Goal: Information Seeking & Learning: Learn about a topic

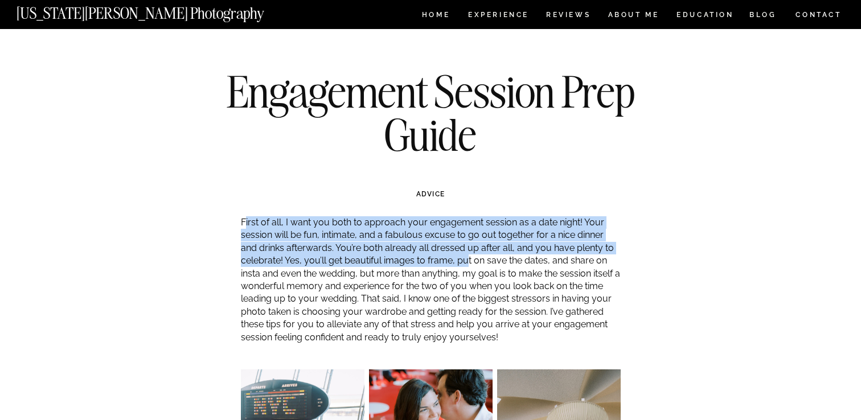
drag, startPoint x: 244, startPoint y: 223, endPoint x: 466, endPoint y: 263, distance: 225.7
click at [468, 264] on p "First of all, I want you both to approach your engagement session as a date nig…" at bounding box center [431, 280] width 380 height 128
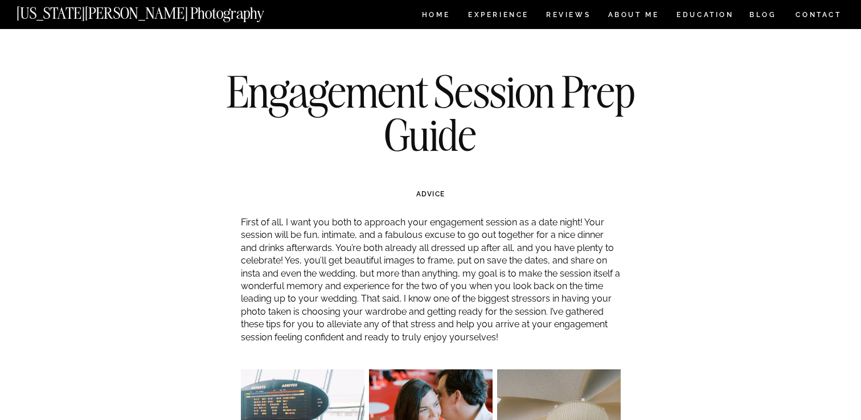
click at [465, 279] on p "First of all, I want you both to approach your engagement session as a date nig…" at bounding box center [431, 280] width 380 height 128
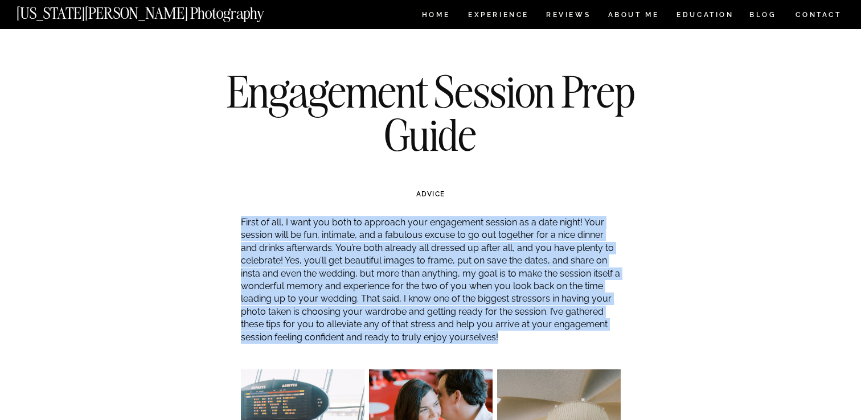
click at [465, 279] on p "First of all, I want you both to approach your engagement session as a date nig…" at bounding box center [431, 280] width 380 height 128
copy div "First of all, I want you both to approach your engagement session as a date nig…"
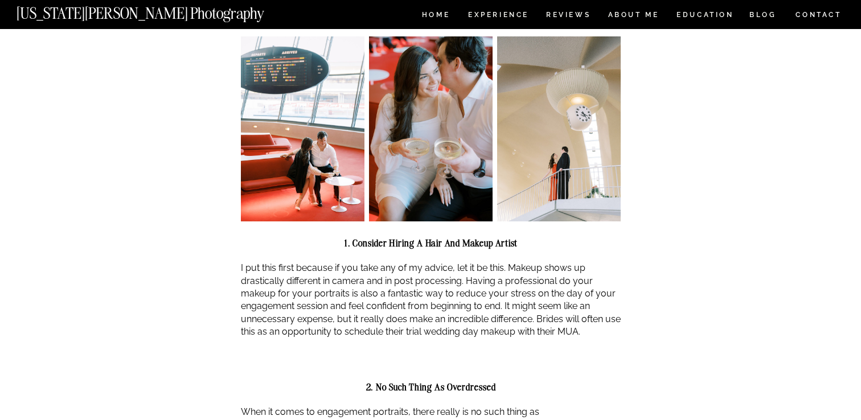
scroll to position [338, 0]
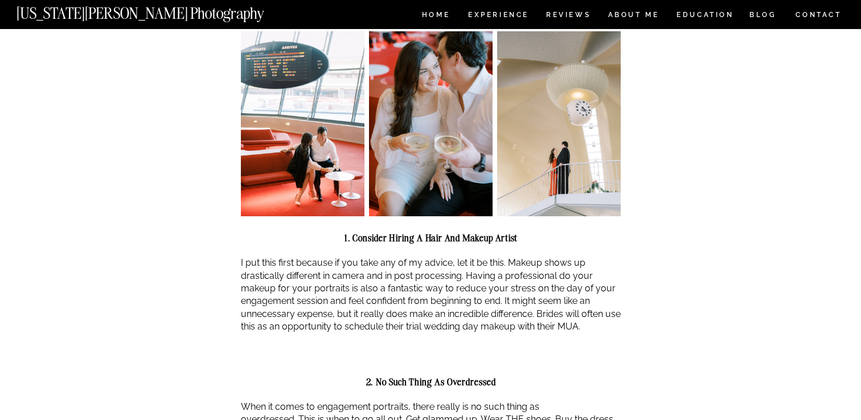
click at [293, 278] on p "I put this first because if you take any of my advice, let it be this. Makeup s…" at bounding box center [431, 295] width 380 height 76
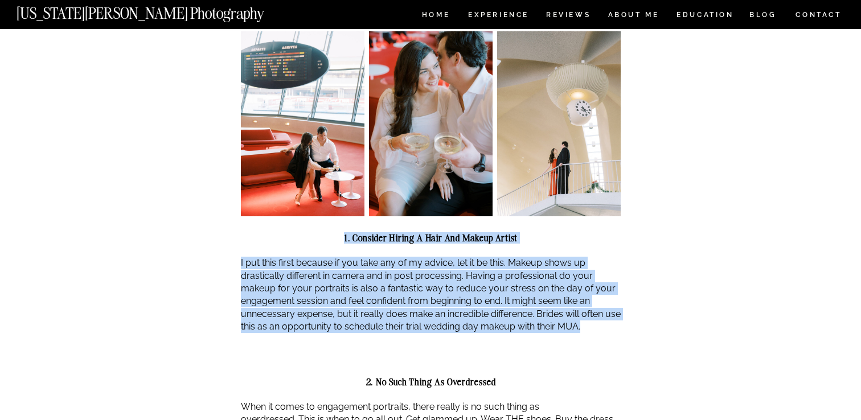
drag, startPoint x: 343, startPoint y: 236, endPoint x: 615, endPoint y: 326, distance: 286.2
copy div "1. Consider hiring a hair and makeup artist I put this first because if you tak…"
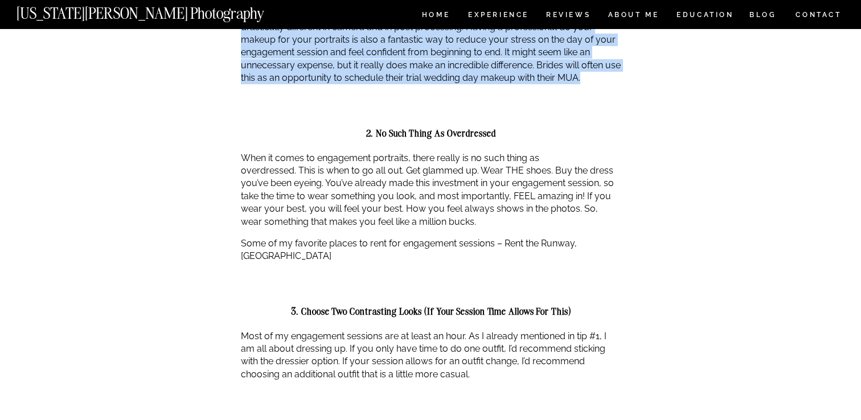
scroll to position [592, 0]
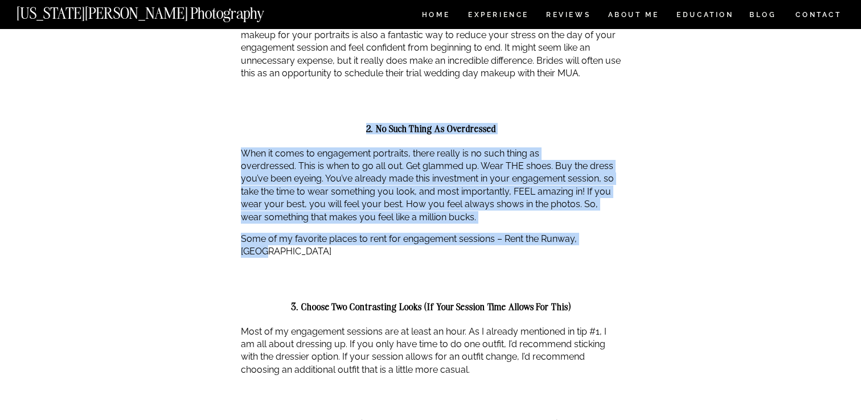
drag, startPoint x: 365, startPoint y: 126, endPoint x: 616, endPoint y: 244, distance: 276.7
copy div "2. No such thing as overdressed When it comes to engagement portraits, there re…"
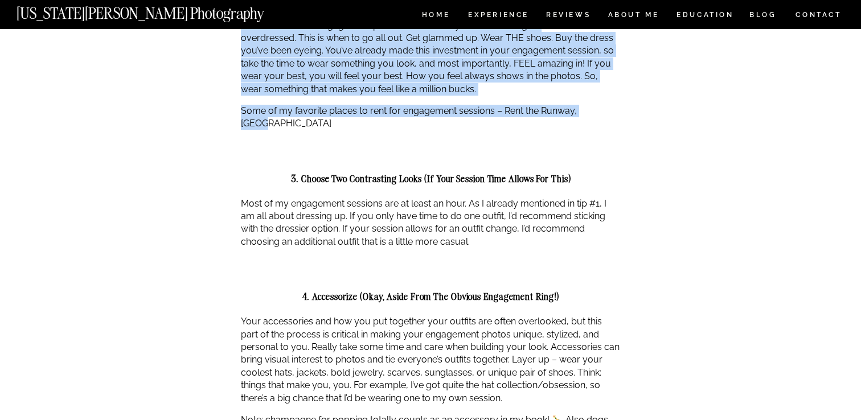
scroll to position [767, 0]
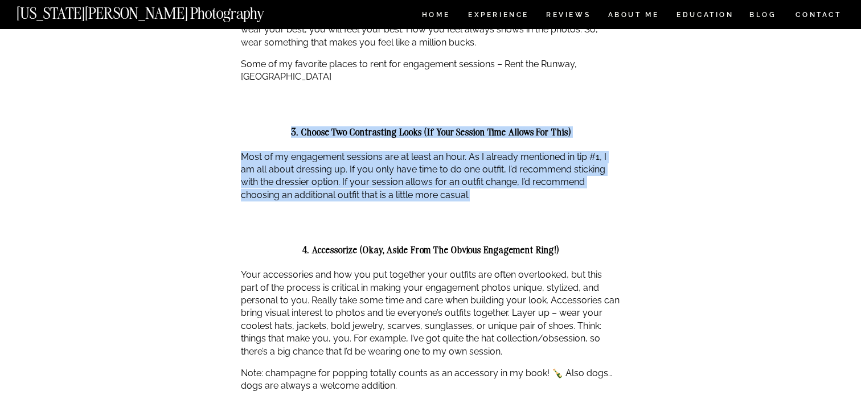
drag, startPoint x: 290, startPoint y: 120, endPoint x: 530, endPoint y: 194, distance: 251.7
click at [530, 194] on div "First of all, I want you both to approach your engagement session as a date nig…" at bounding box center [431, 314] width 380 height 1728
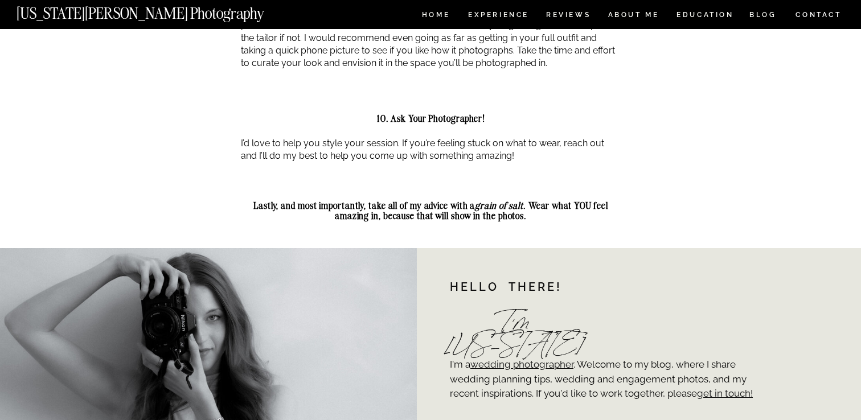
scroll to position [1707, 0]
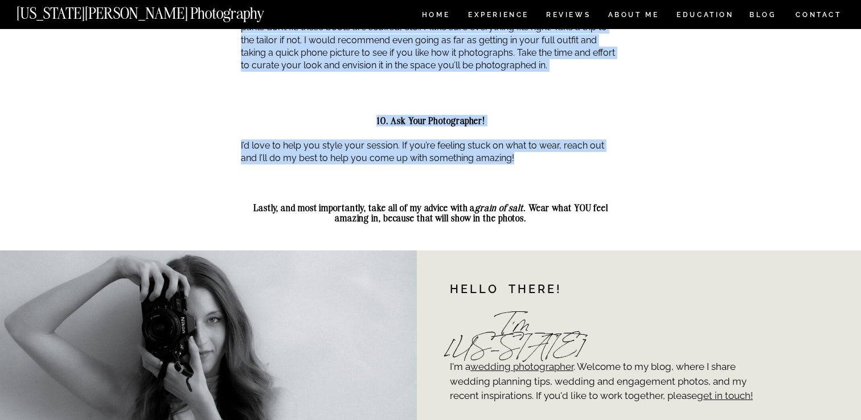
click at [521, 146] on p "I’d love to help you style your session. If you’re feeling stuck on what to wea…" at bounding box center [431, 153] width 380 height 26
copy div "3. Choose two contrasting looks (if your session time allows for this) Most of …"
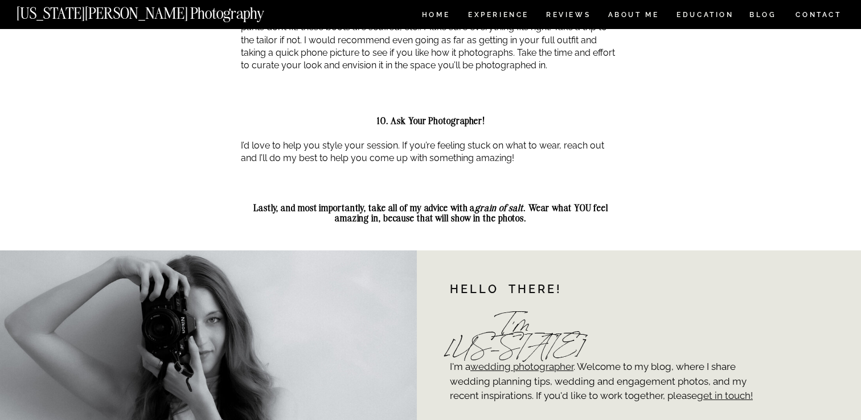
click at [546, 202] on strong "Lastly, and most importantly, take all of my advice with a grain of salt . Wear…" at bounding box center [430, 213] width 355 height 22
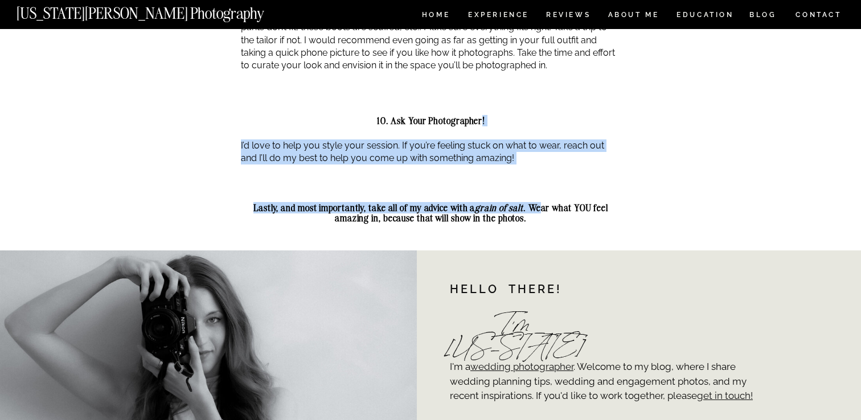
drag, startPoint x: 543, startPoint y: 200, endPoint x: 481, endPoint y: 108, distance: 111.2
click at [542, 202] on strong "Lastly, and most importantly, take all of my advice with a grain of salt . Wear…" at bounding box center [430, 213] width 355 height 22
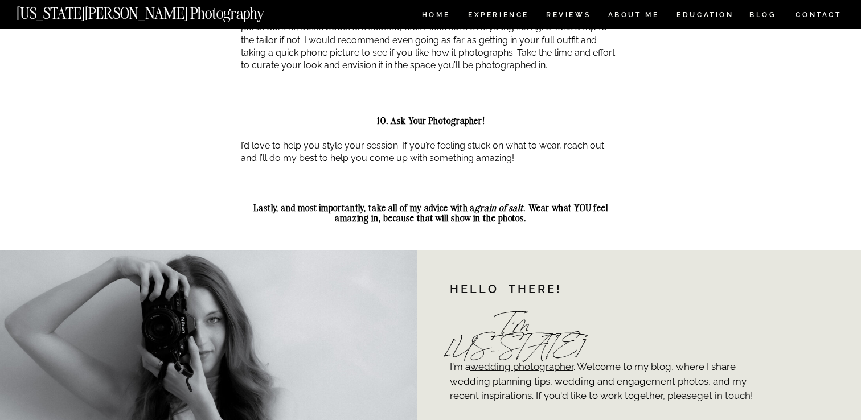
drag, startPoint x: 537, startPoint y: 208, endPoint x: 494, endPoint y: 47, distance: 166.7
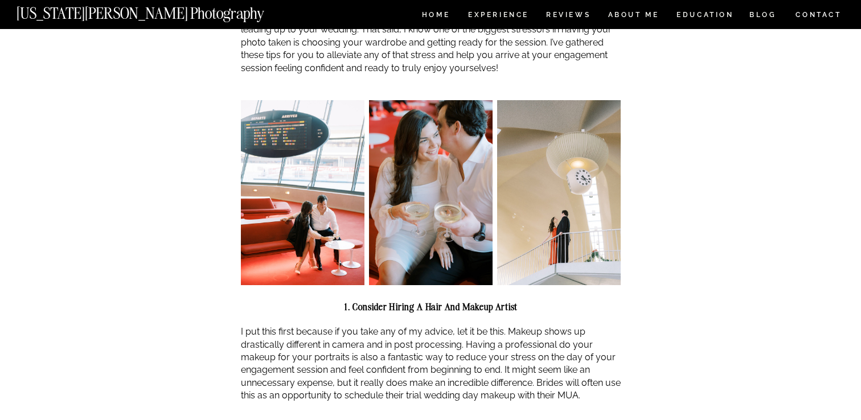
scroll to position [268, 0]
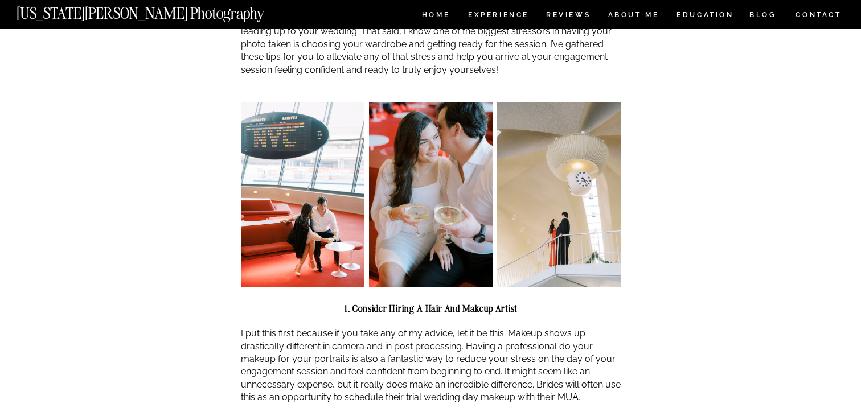
click at [335, 306] on h2 "1. Consider hiring a hair and makeup artist" at bounding box center [431, 309] width 380 height 10
copy div "1. Consider hiring a hair and makeup artist I put this first because if you tak…"
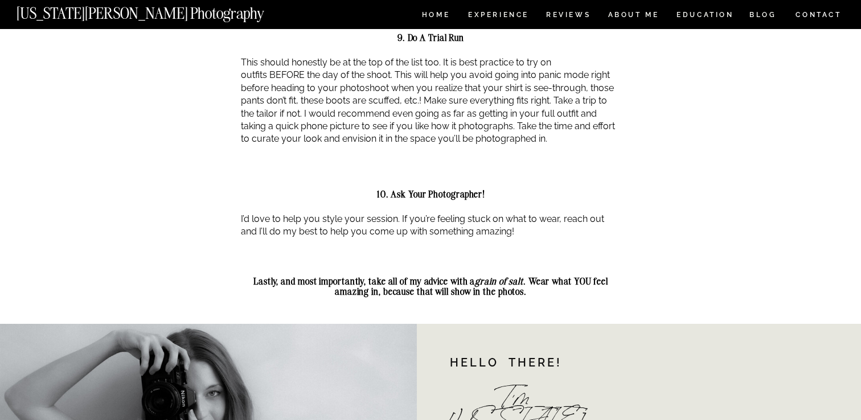
scroll to position [1662, 0]
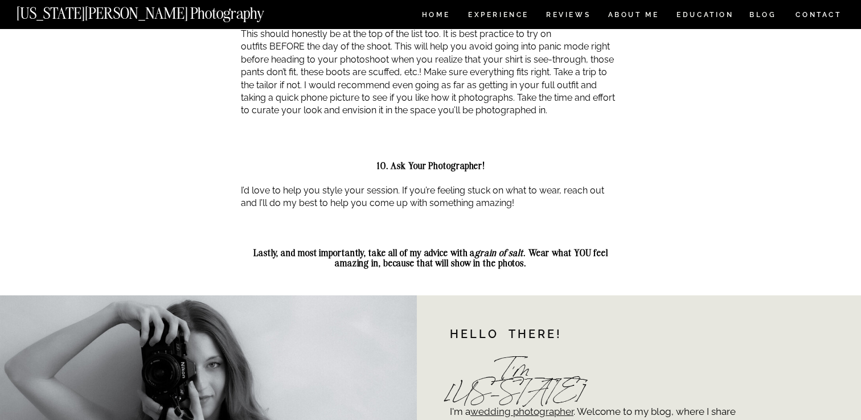
click at [264, 127] on div at bounding box center [431, 143] width 380 height 34
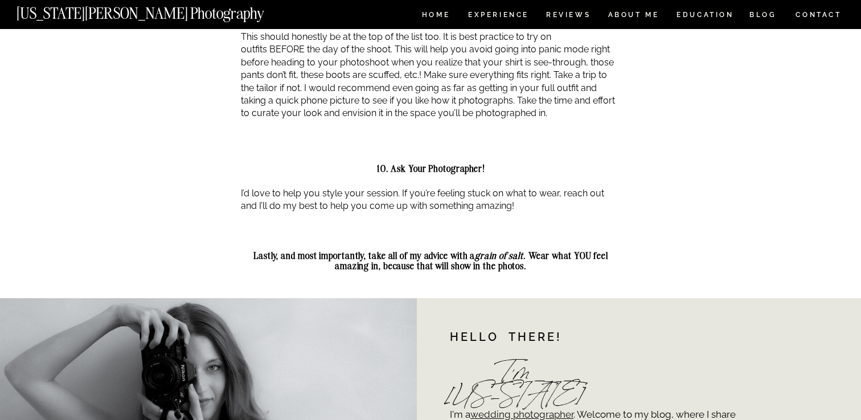
scroll to position [1658, 0]
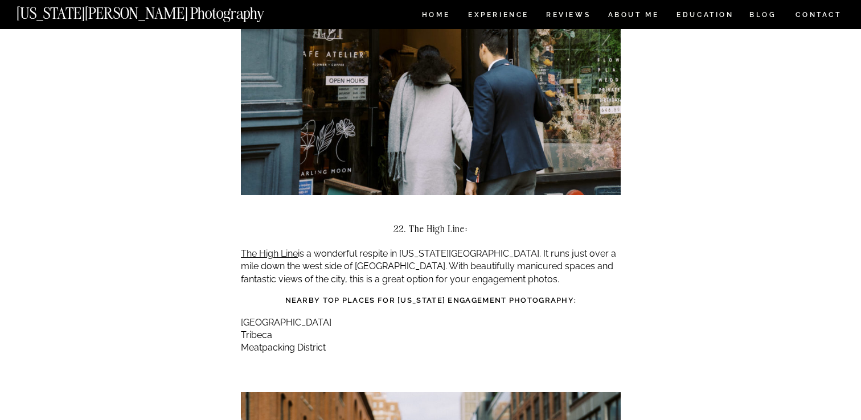
scroll to position [8846, 0]
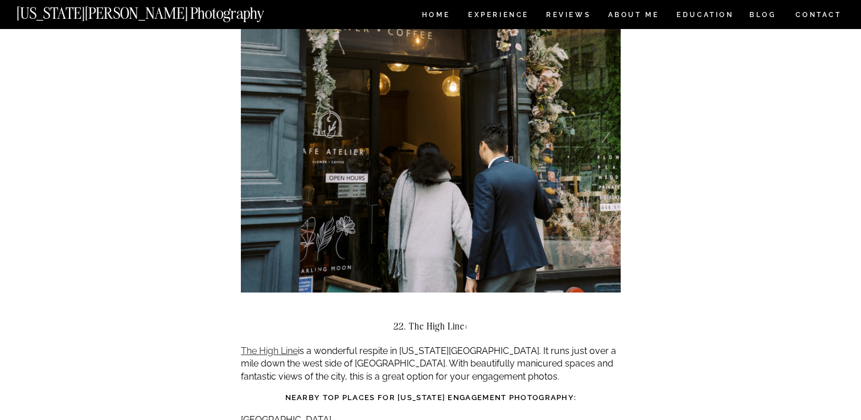
click at [290, 346] on link "The High Line" at bounding box center [269, 351] width 57 height 11
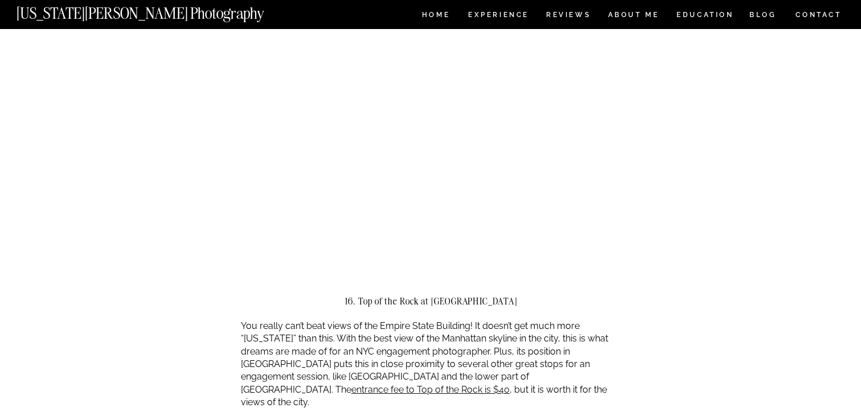
scroll to position [7244, 0]
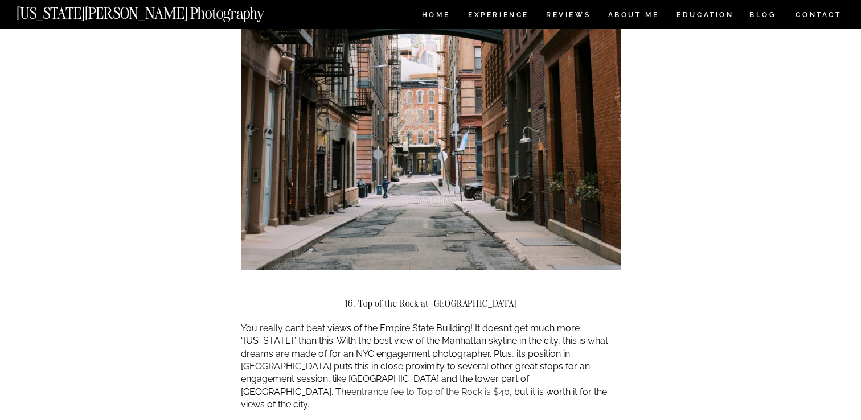
click at [351, 387] on link "entrance fee to Top of the Rock is $40" at bounding box center [430, 392] width 158 height 11
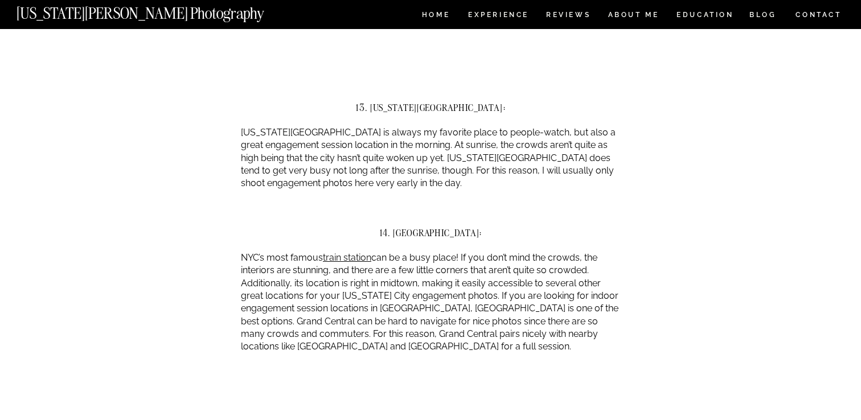
scroll to position [6202, 0]
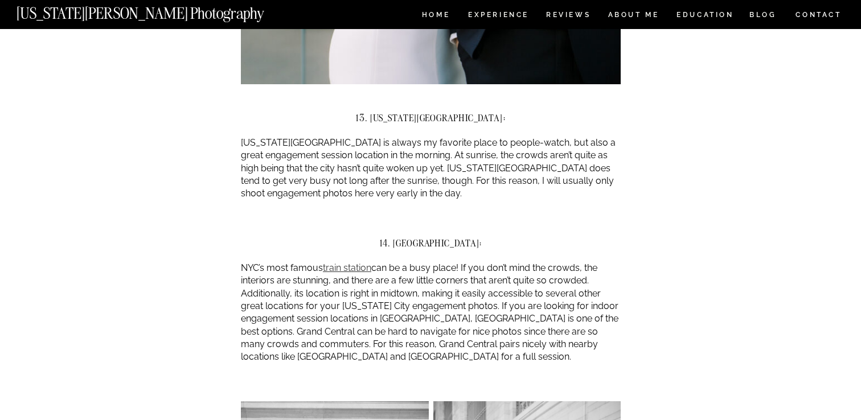
click at [342, 263] on link "train station" at bounding box center [347, 268] width 48 height 11
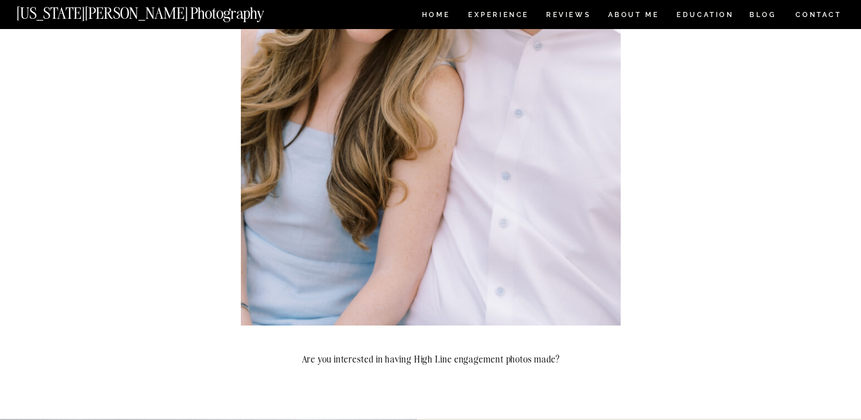
scroll to position [2844, 0]
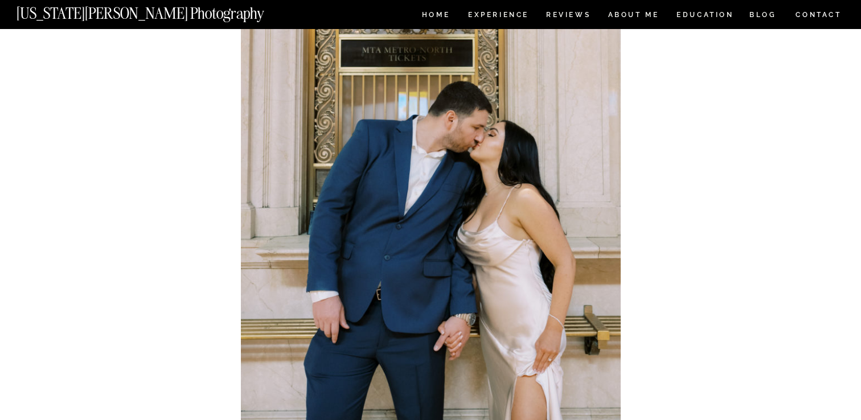
scroll to position [12303, 0]
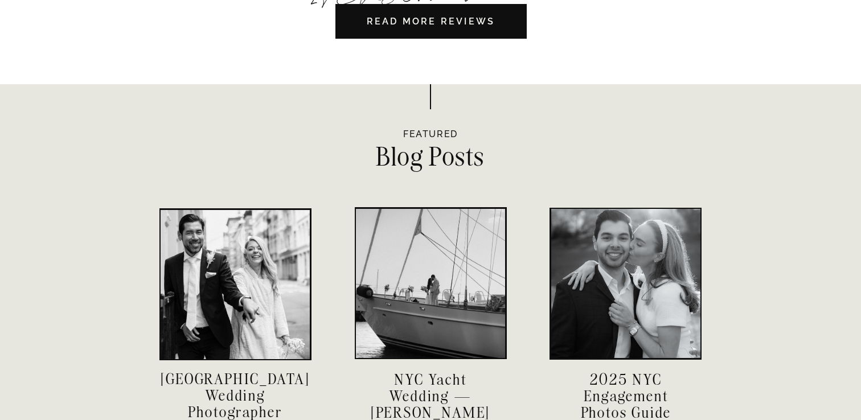
scroll to position [3843, 0]
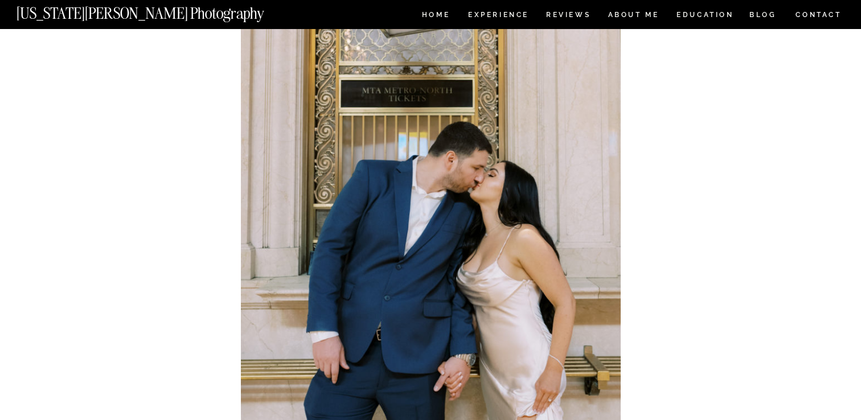
scroll to position [12303, 0]
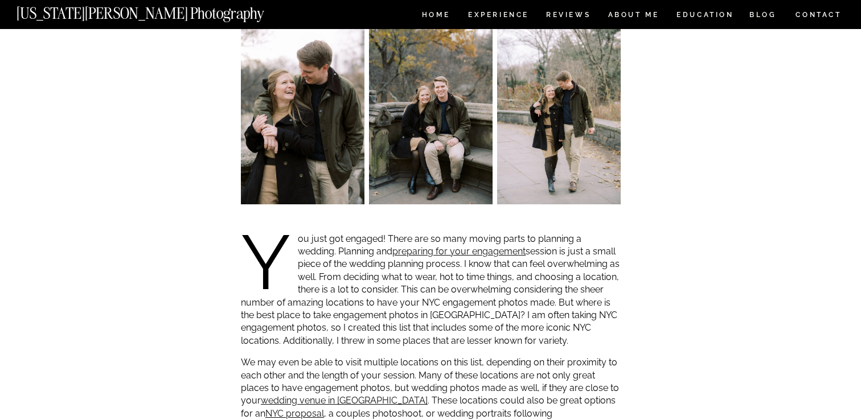
scroll to position [434, 0]
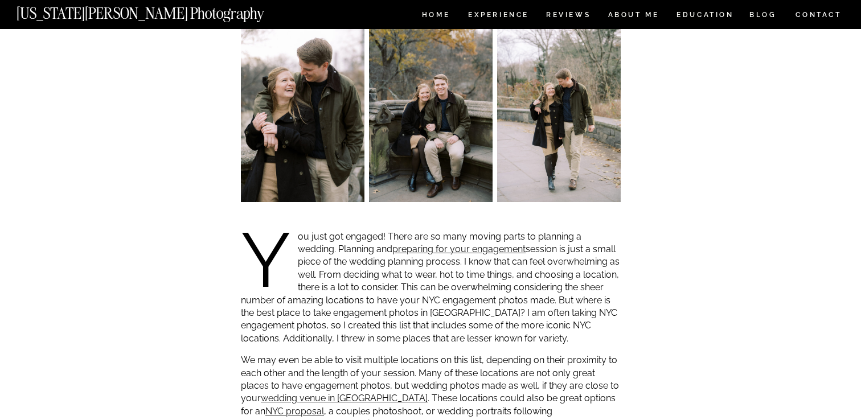
click at [552, 272] on p "You just got engaged! There are so many moving parts to planning a wedding. Pla…" at bounding box center [431, 288] width 380 height 115
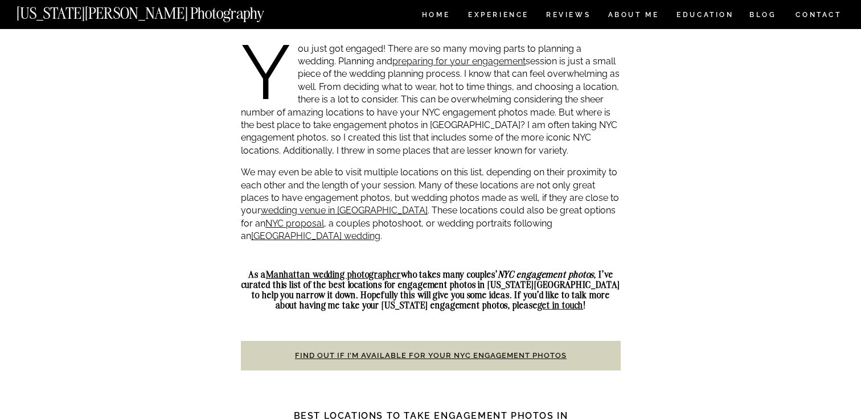
scroll to position [627, 0]
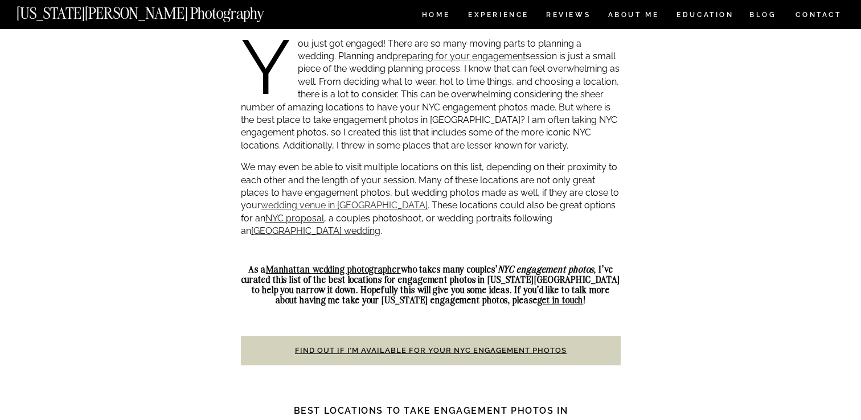
click at [341, 203] on link "wedding venue in NYC" at bounding box center [344, 205] width 167 height 11
drag, startPoint x: 310, startPoint y: 208, endPoint x: 301, endPoint y: 1, distance: 208.1
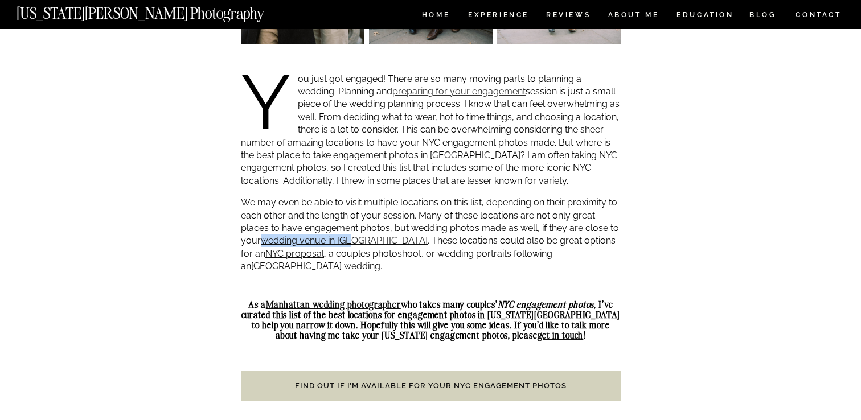
click at [433, 93] on link "preparing for your engagement" at bounding box center [458, 91] width 133 height 11
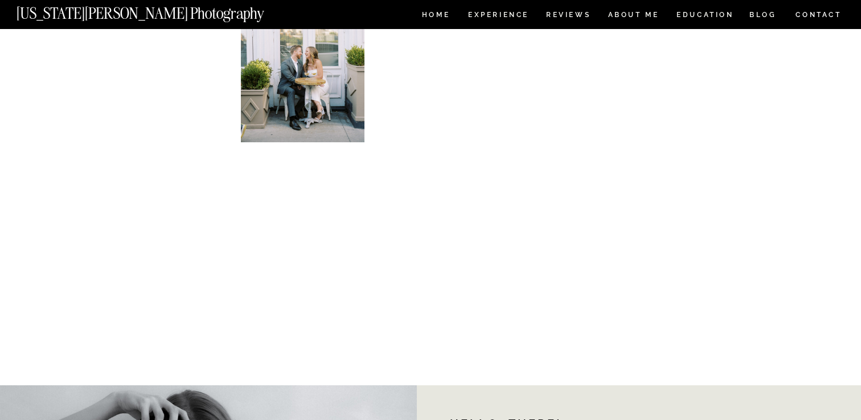
scroll to position [13136, 0]
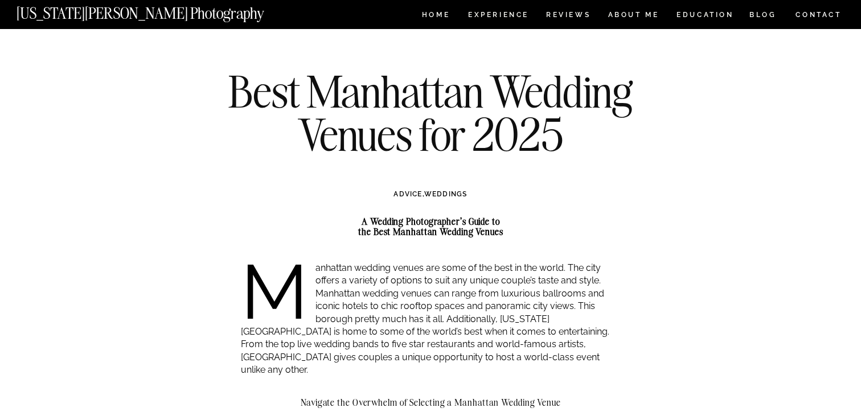
click at [273, 88] on h1 "Best Manhattan Wedding Venues for 2025" at bounding box center [430, 113] width 413 height 86
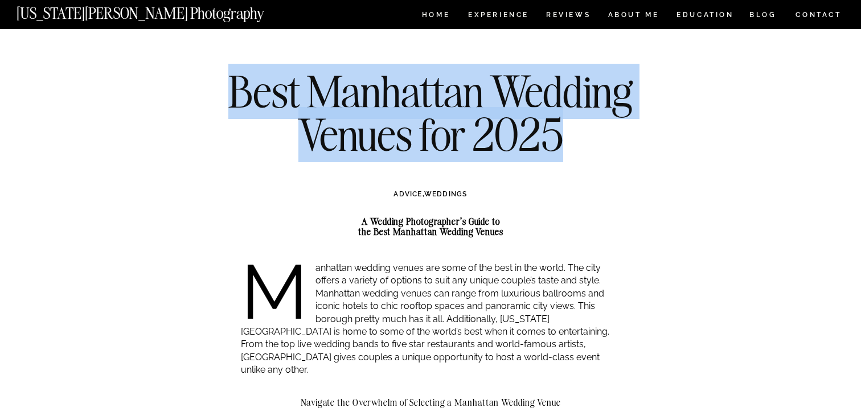
click at [273, 88] on h1 "Best Manhattan Wedding Venues for 2025" at bounding box center [430, 113] width 413 height 86
copy h1 "Best Manhattan Wedding Venues for 2025"
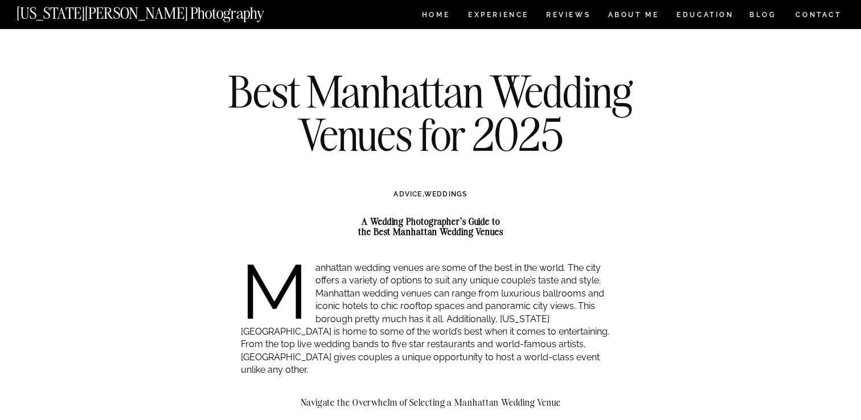
click at [412, 228] on strong "A Wedding Photographer’s Guide to the Best Manhattan Wedding Venues" at bounding box center [430, 227] width 145 height 22
drag, startPoint x: 363, startPoint y: 220, endPoint x: 549, endPoint y: 233, distance: 186.7
click at [549, 233] on h2 "A Wedding Photographer’s Guide to the Best Manhattan Wedding Venues" at bounding box center [431, 226] width 380 height 21
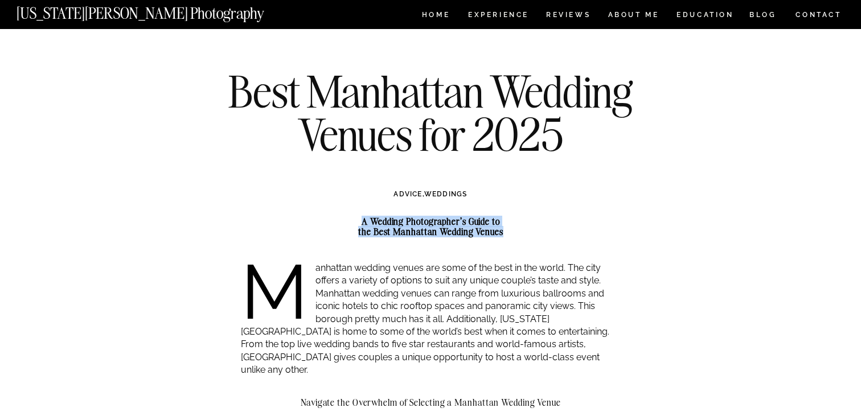
copy strong "A Wedding Photographer’s Guide to the Best Manhattan Wedding Venues"
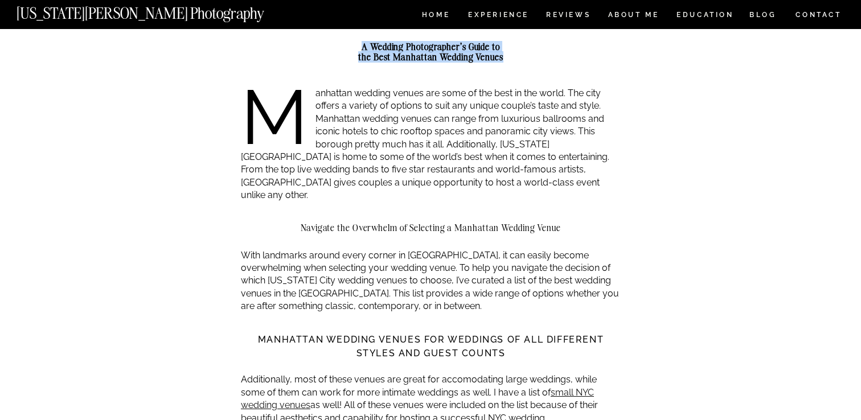
scroll to position [176, 0]
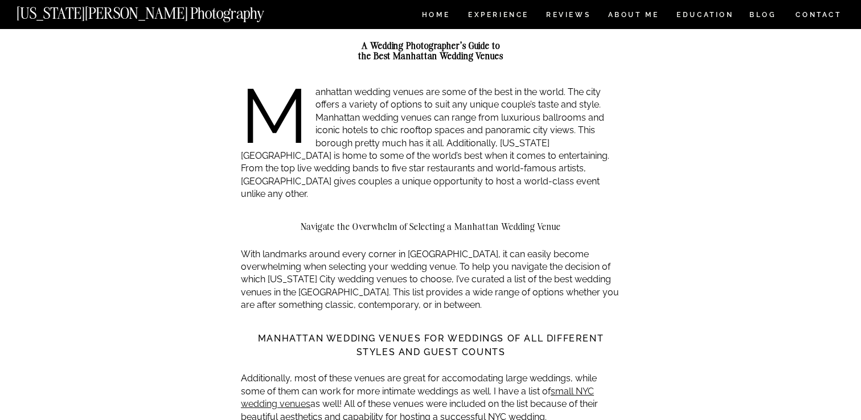
click at [272, 99] on p "Manhattan wedding venues are some of the best in the world. The city offers a v…" at bounding box center [431, 143] width 380 height 115
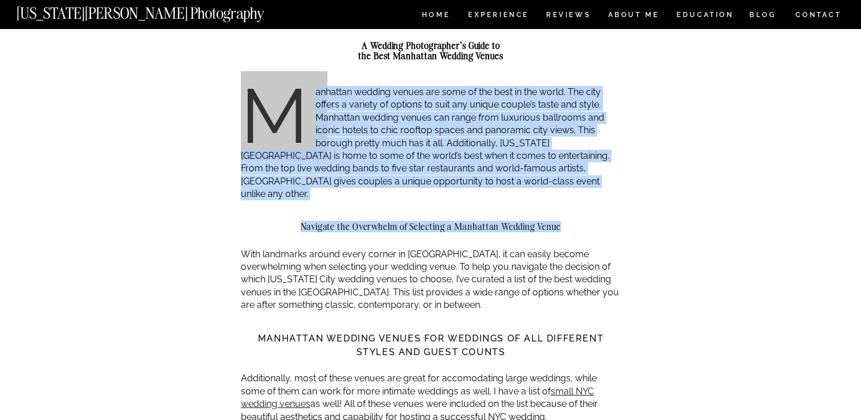
drag, startPoint x: 250, startPoint y: 104, endPoint x: 577, endPoint y: 229, distance: 349.9
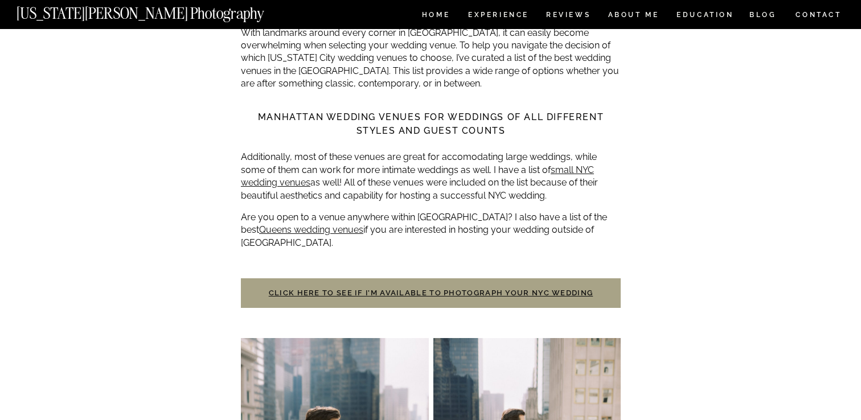
scroll to position [424, 0]
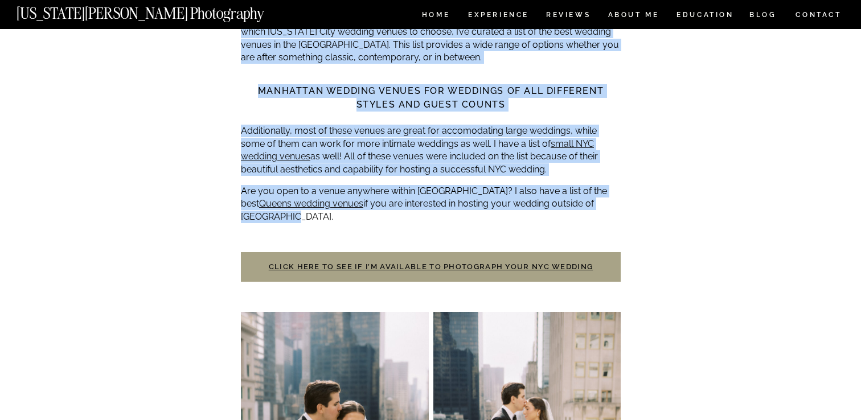
click at [602, 193] on p "Are you open to a venue anywhere within NYC? I also have a list of the best Que…" at bounding box center [431, 204] width 380 height 38
copy div "Manhattan wedding venues are some of the best in the world. The city offers a v…"
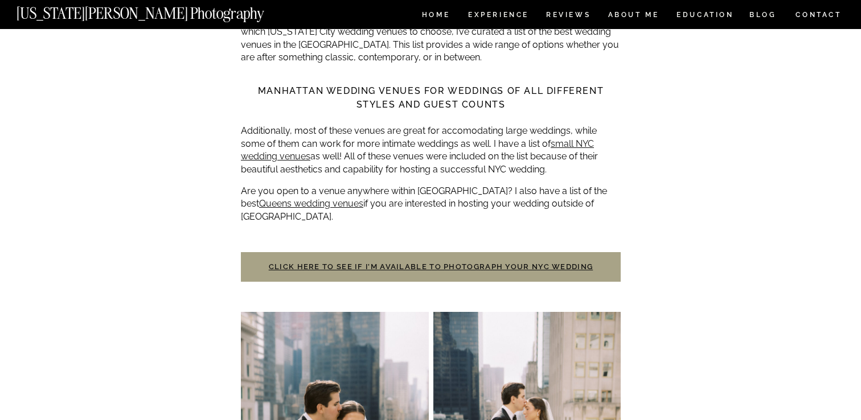
click at [608, 186] on p "Are you open to a venue anywhere within NYC? I also have a list of the best Que…" at bounding box center [431, 204] width 380 height 38
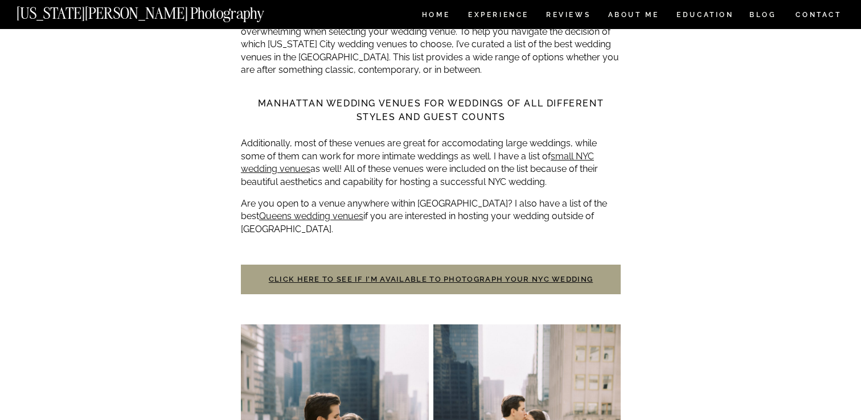
scroll to position [427, 0]
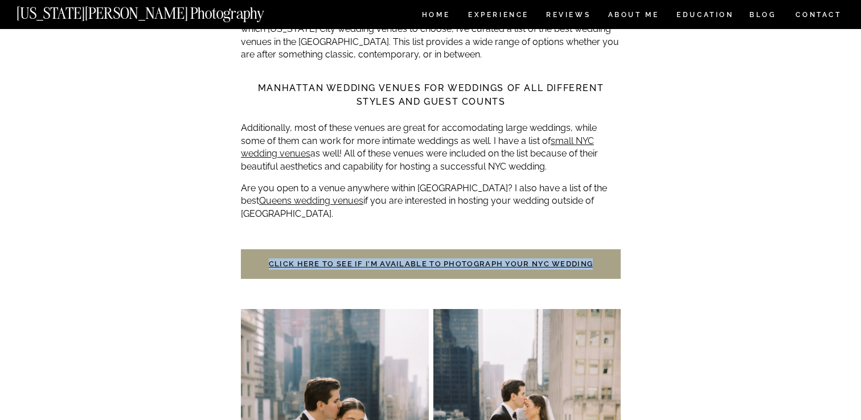
drag, startPoint x: 265, startPoint y: 241, endPoint x: 576, endPoint y: 248, distance: 311.0
click at [576, 249] on h3 "Click here to see if I’m available to photograph your NYC Wedding" at bounding box center [431, 264] width 380 height 30
copy link "Click here to see if I’m available to photograph your NYC Wedding"
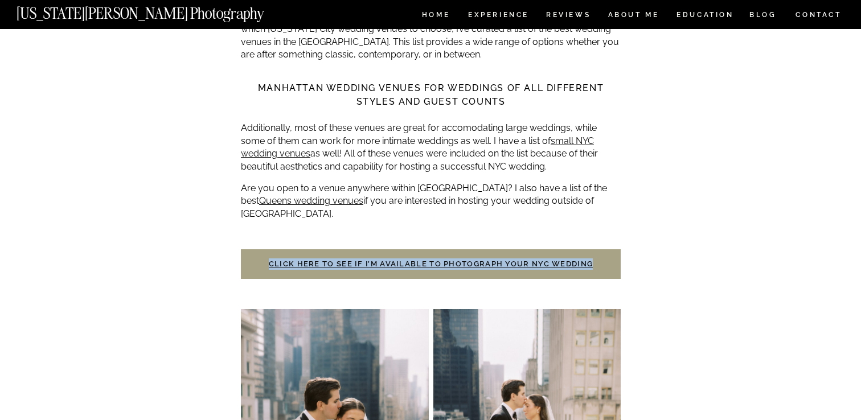
drag, startPoint x: 266, startPoint y: 240, endPoint x: 603, endPoint y: 235, distance: 336.6
click at [603, 249] on h3 "Click here to see if I’m available to photograph your NYC Wedding" at bounding box center [431, 264] width 380 height 30
copy link "Click here to see if I’m available to photograph your NYC Wedding"
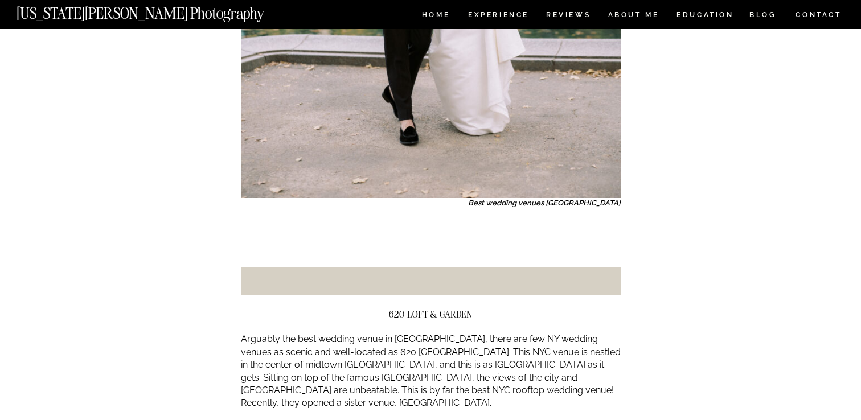
scroll to position [1440, 0]
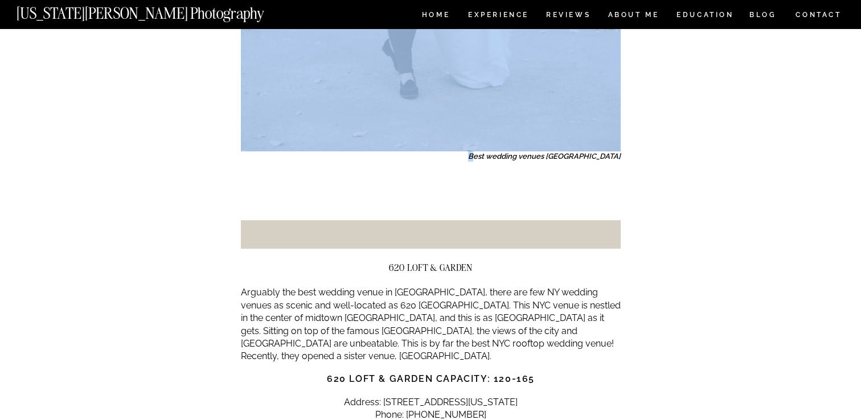
drag, startPoint x: 531, startPoint y: 135, endPoint x: 645, endPoint y: 132, distance: 113.4
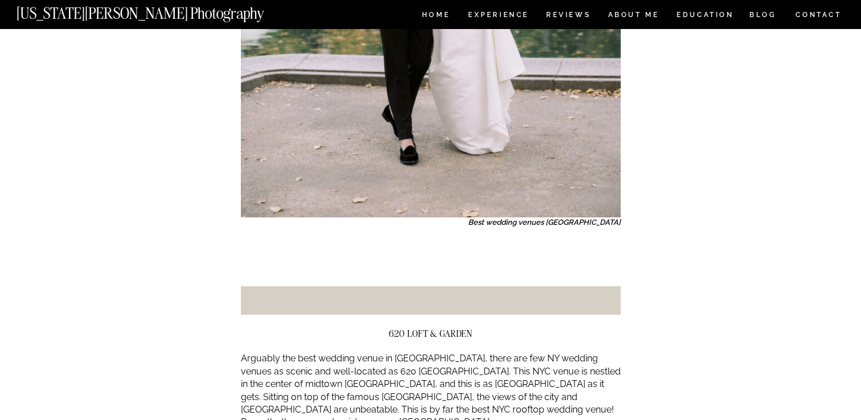
scroll to position [1374, 0]
